Goal: Transaction & Acquisition: Purchase product/service

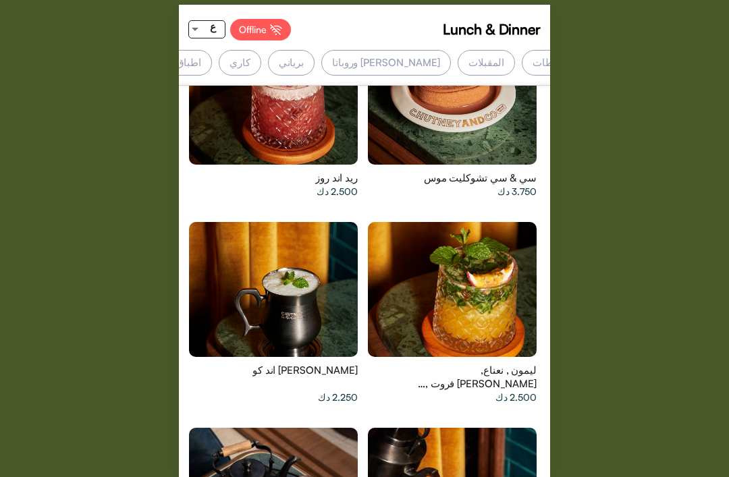
scroll to position [0, -171]
click at [263, 57] on div "كاري" at bounding box center [241, 63] width 43 height 26
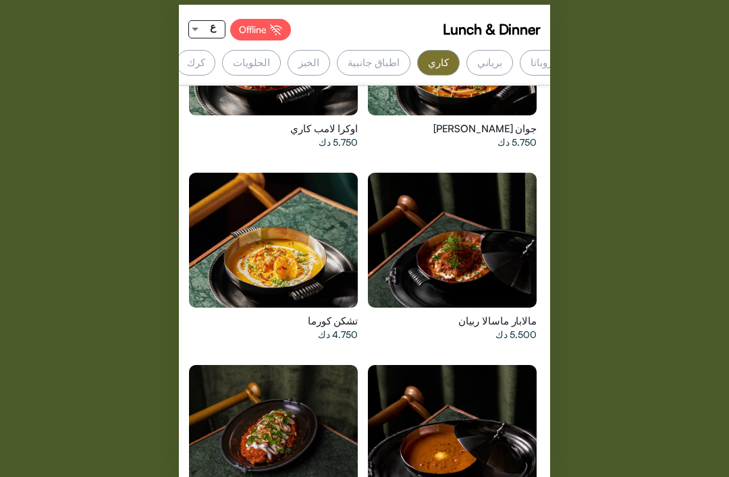
scroll to position [5452, 0]
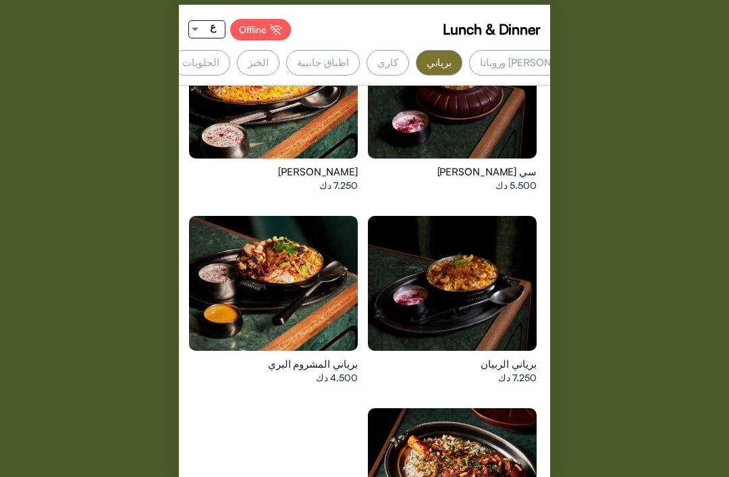
click at [409, 57] on div "كاري" at bounding box center [388, 63] width 43 height 26
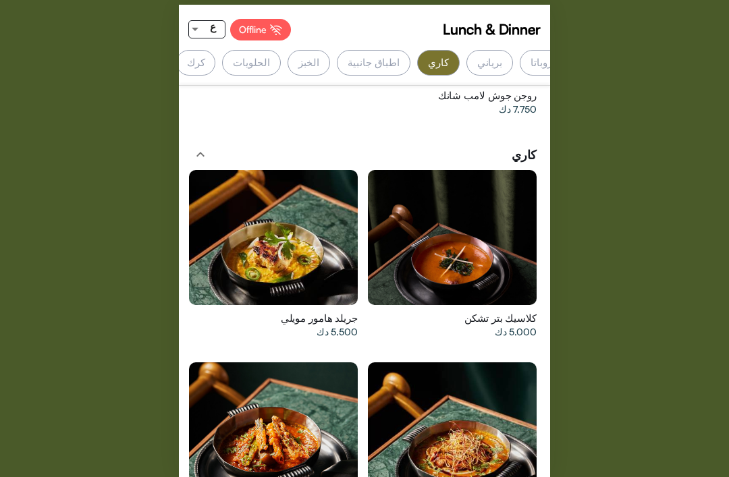
click at [460, 65] on div "كاري" at bounding box center [438, 63] width 43 height 26
click at [355, 66] on div "برياني" at bounding box center [332, 63] width 47 height 26
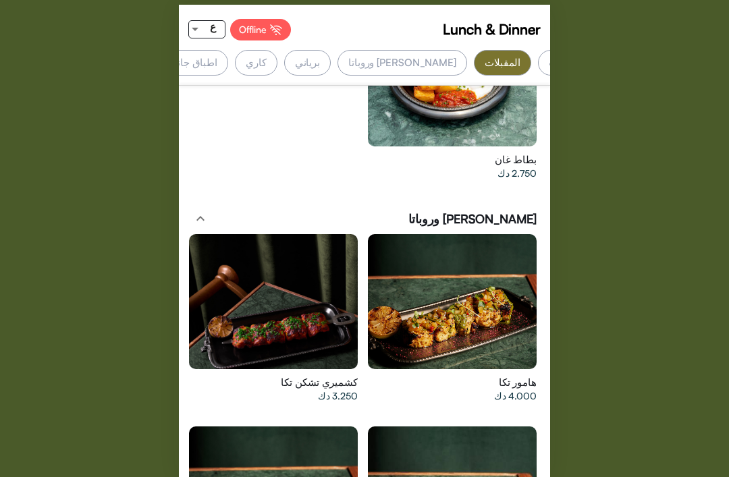
click at [331, 61] on div "برياني" at bounding box center [307, 63] width 47 height 26
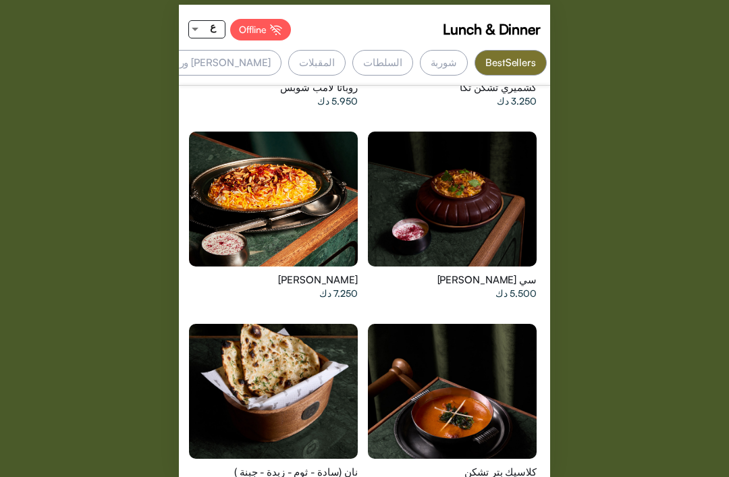
scroll to position [759, 0]
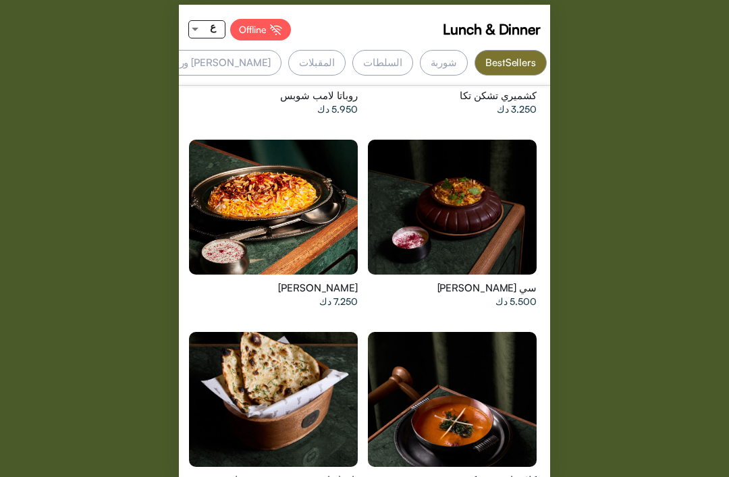
click at [466, 216] on div at bounding box center [452, 207] width 169 height 135
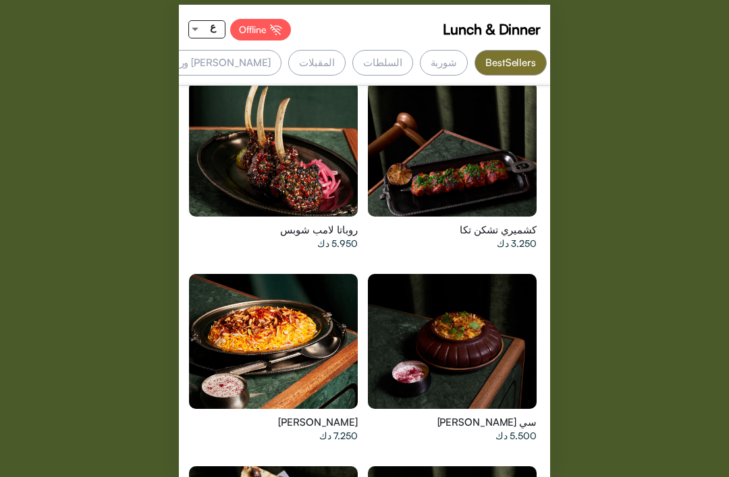
scroll to position [625, 0]
click at [477, 339] on div at bounding box center [452, 341] width 169 height 135
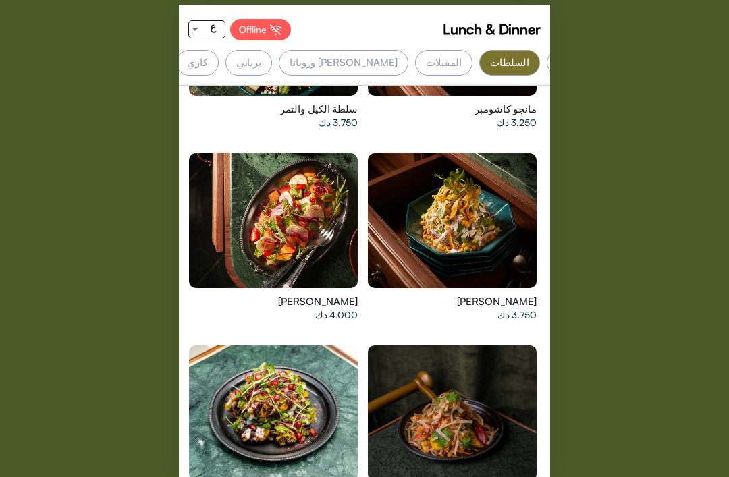
scroll to position [2180, 0]
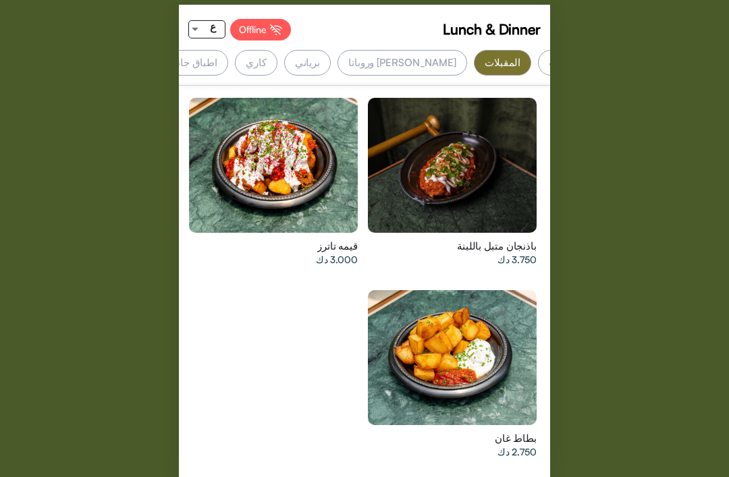
click at [481, 329] on div at bounding box center [452, 357] width 169 height 135
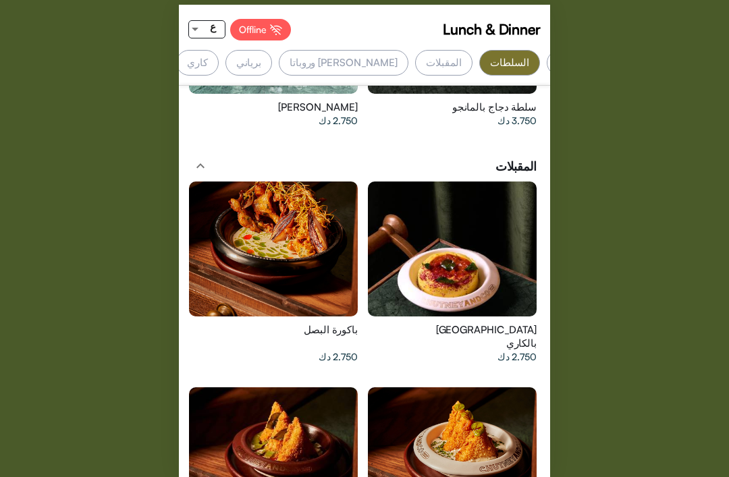
click at [219, 55] on div "كاري" at bounding box center [197, 63] width 43 height 26
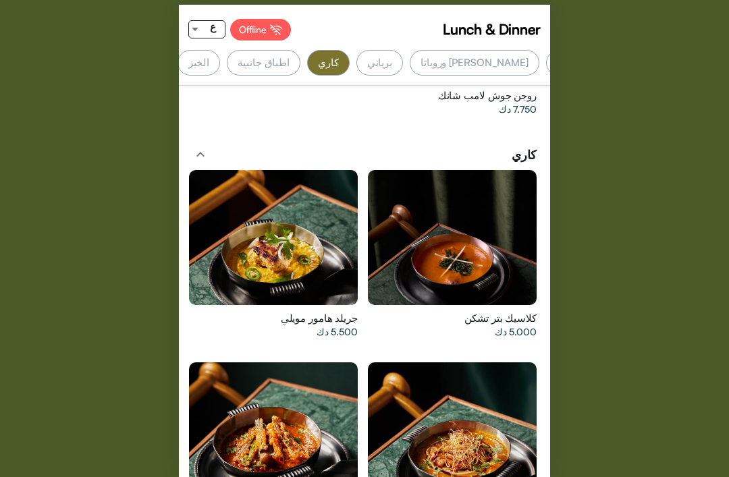
scroll to position [0, -250]
click at [395, 61] on div "برياني" at bounding box center [371, 63] width 47 height 26
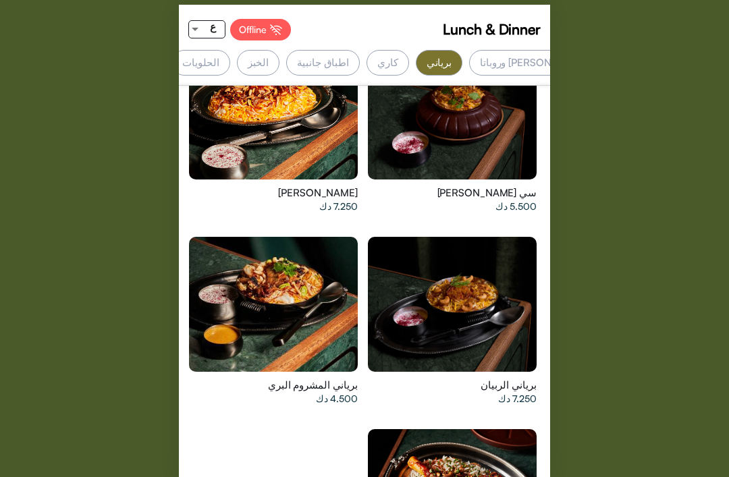
scroll to position [0, -317]
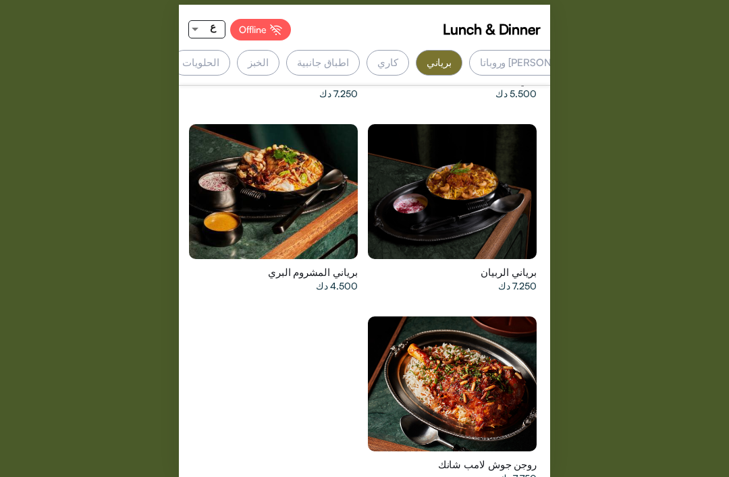
click at [360, 67] on div "اطباق جانبية" at bounding box center [323, 63] width 74 height 26
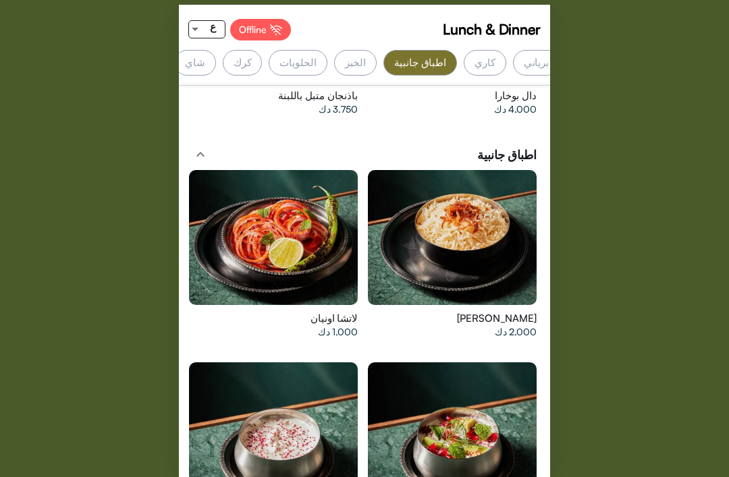
scroll to position [5856, 0]
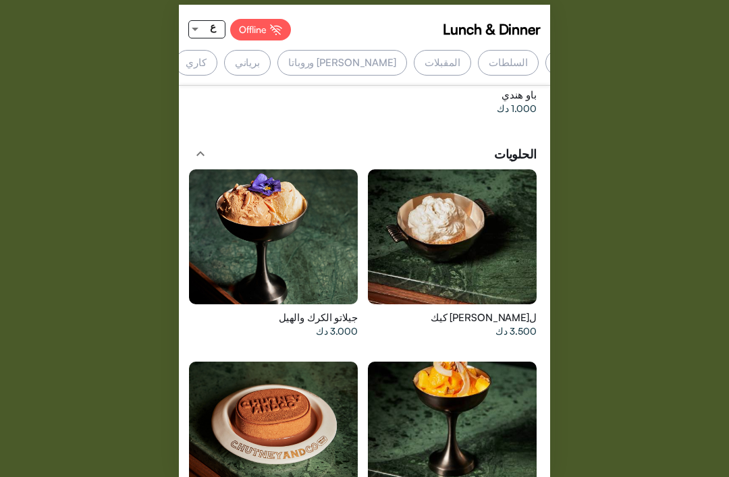
click at [471, 60] on div "المقبلات" at bounding box center [442, 63] width 57 height 26
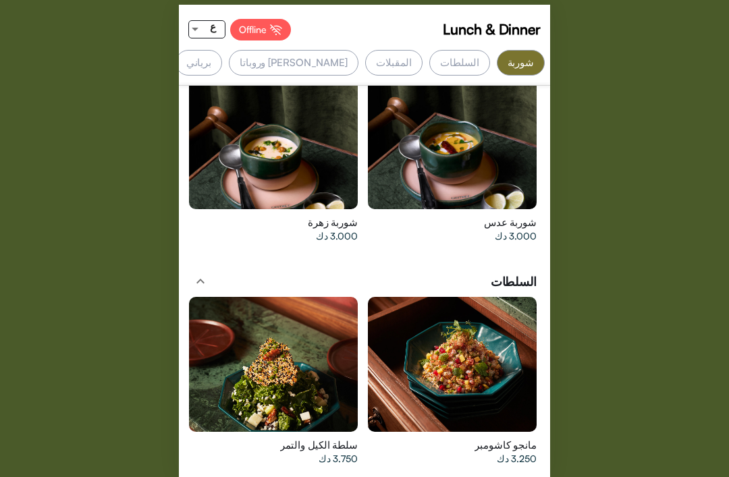
click at [462, 70] on div "السلطات" at bounding box center [459, 63] width 60 height 26
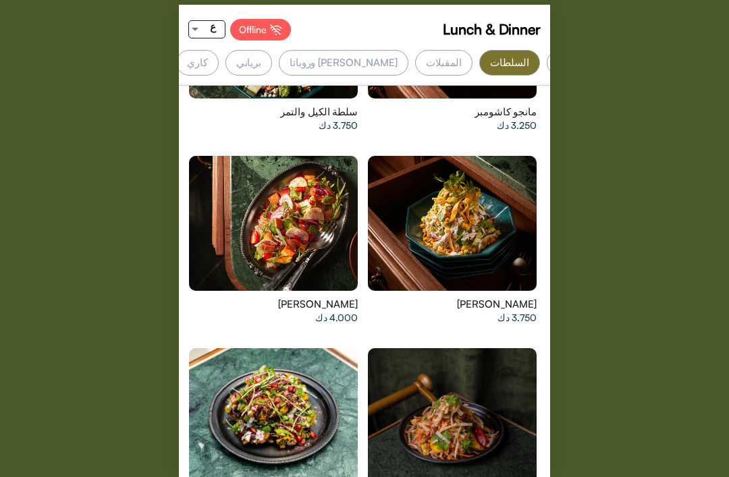
click at [307, 236] on div at bounding box center [273, 223] width 169 height 135
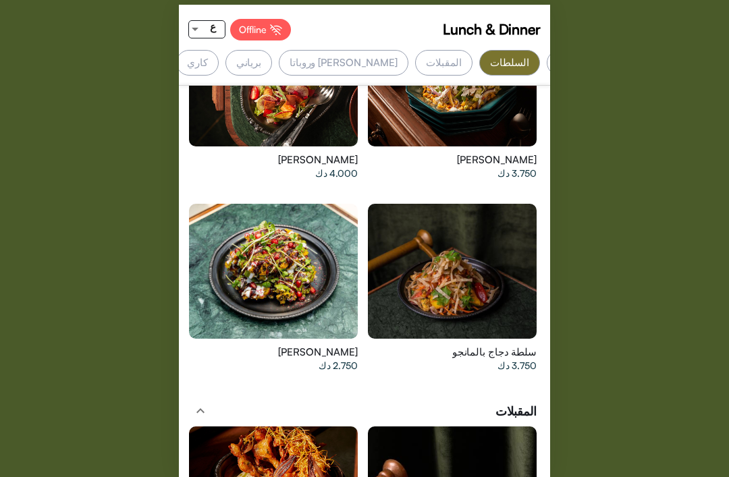
click at [481, 219] on div at bounding box center [452, 271] width 169 height 135
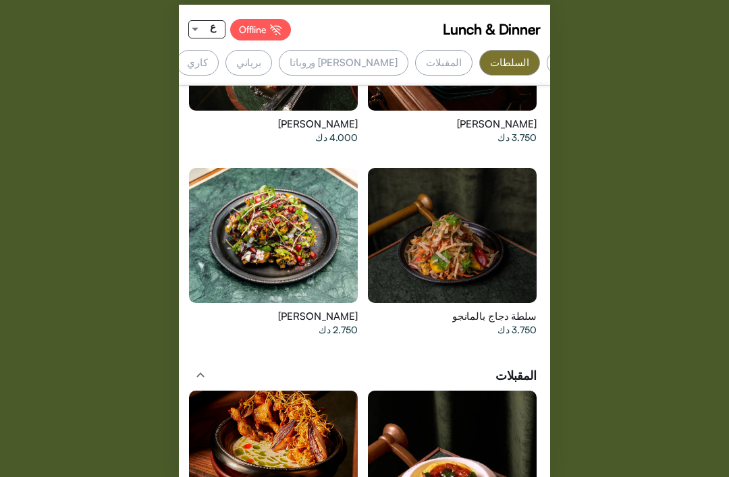
click at [326, 232] on div at bounding box center [273, 235] width 169 height 135
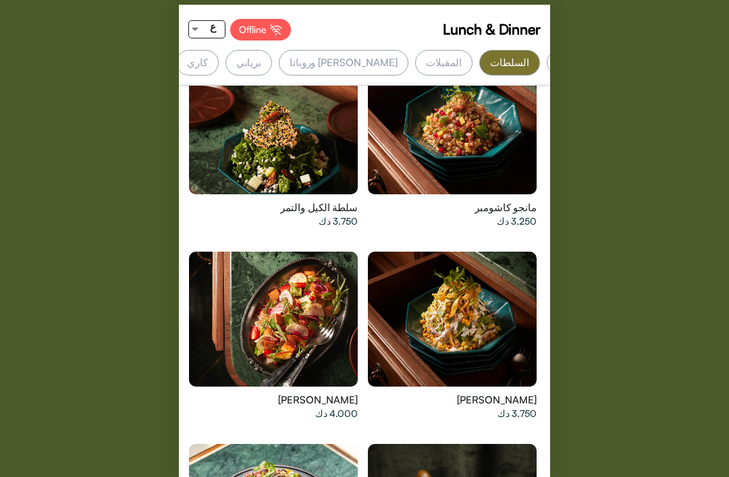
click at [442, 288] on div at bounding box center [452, 319] width 169 height 135
click at [702, 473] on div "Lunch & Dinner Offline ع BestSellers [GEOGRAPHIC_DATA] السلطات المقبلات [PERSON…" at bounding box center [364, 238] width 729 height 477
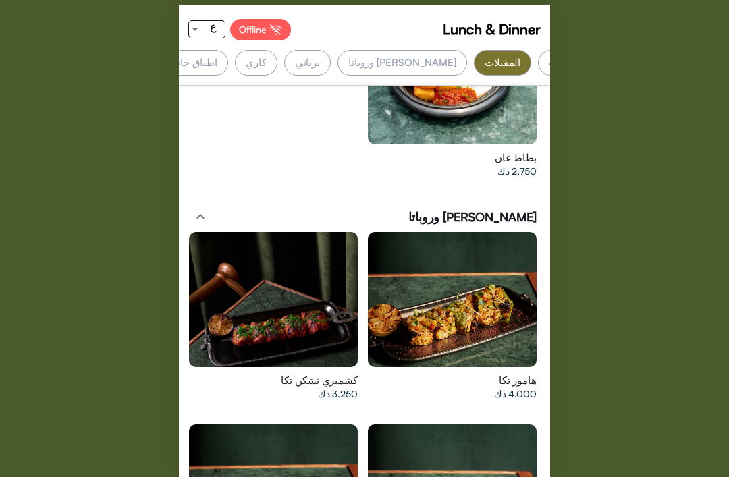
scroll to position [3720, 0]
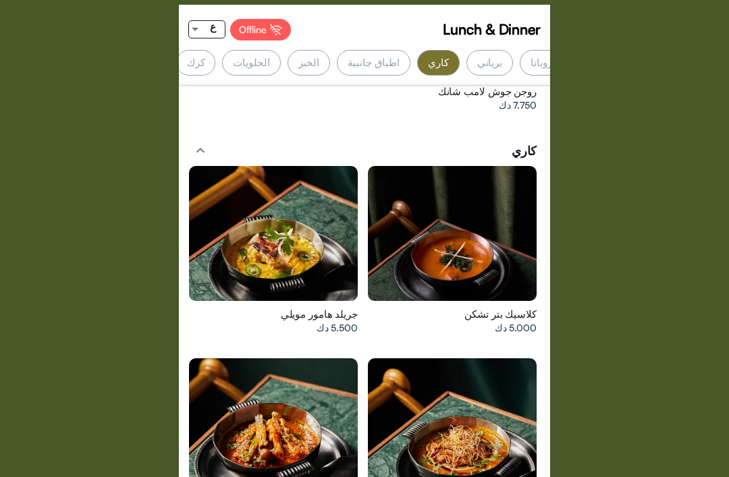
click at [207, 32] on div "ع" at bounding box center [213, 26] width 24 height 17
